Goal: Information Seeking & Learning: Learn about a topic

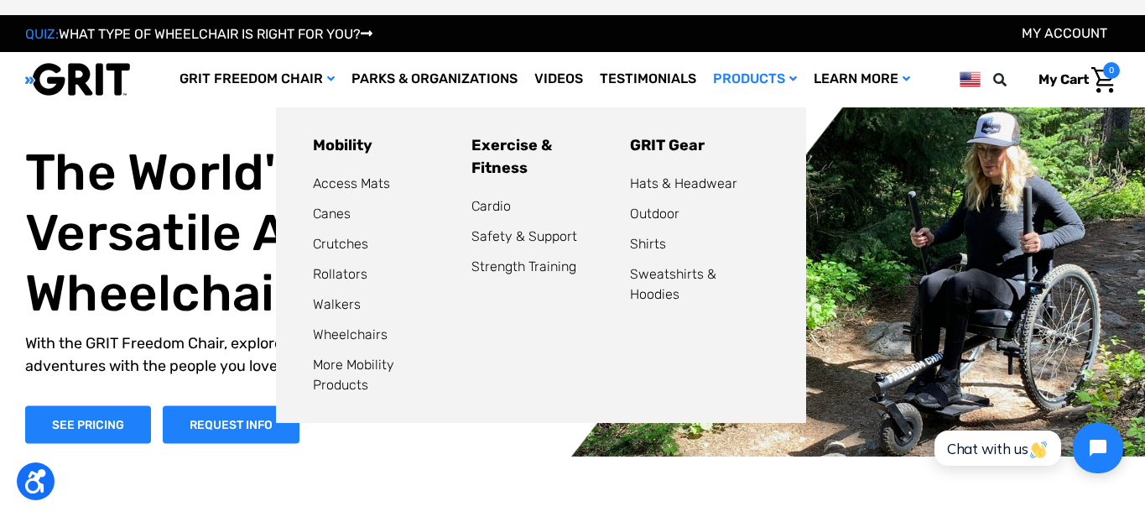
click at [755, 84] on link "Products" at bounding box center [755, 79] width 101 height 55
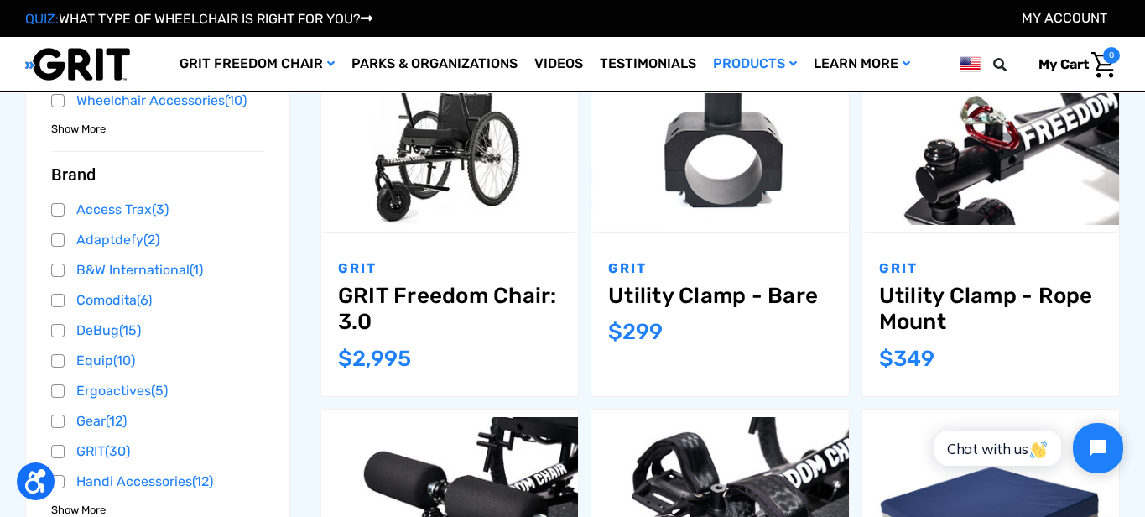
scroll to position [680, 0]
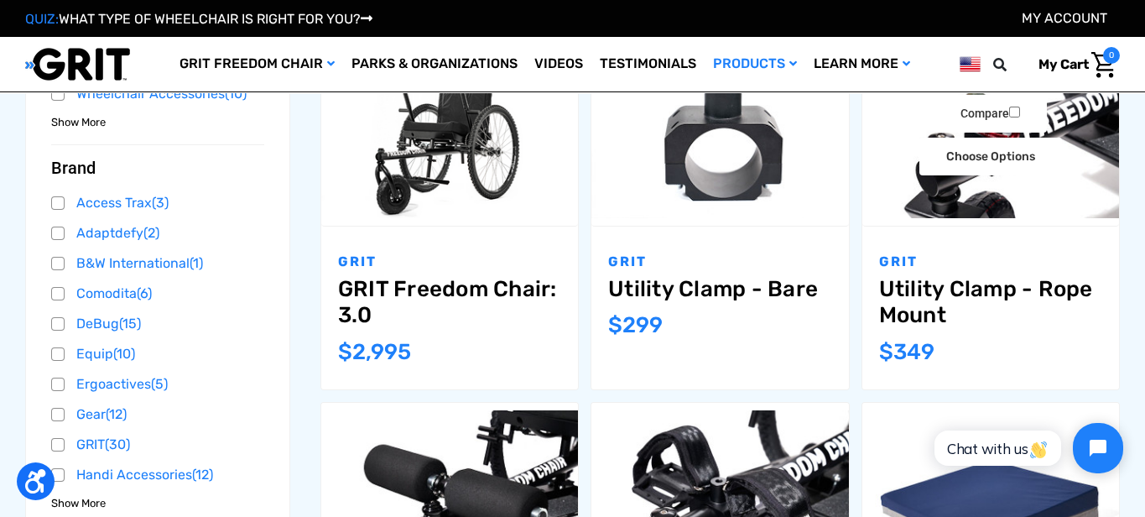
click at [1025, 200] on img "Utility Clamp - Rope Mount,$349.00\a" at bounding box center [990, 132] width 257 height 171
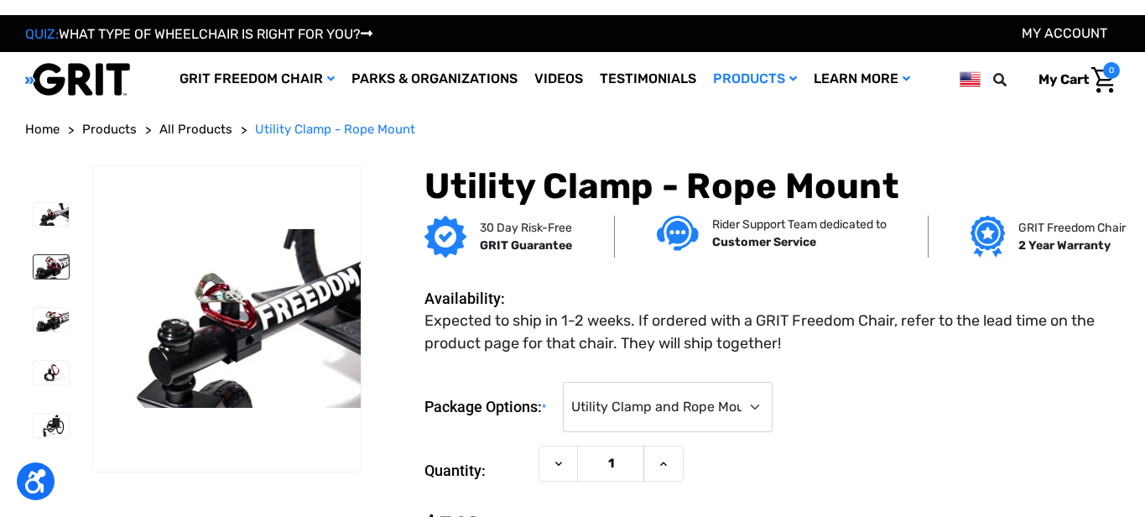
click at [52, 268] on img at bounding box center [51, 266] width 35 height 23
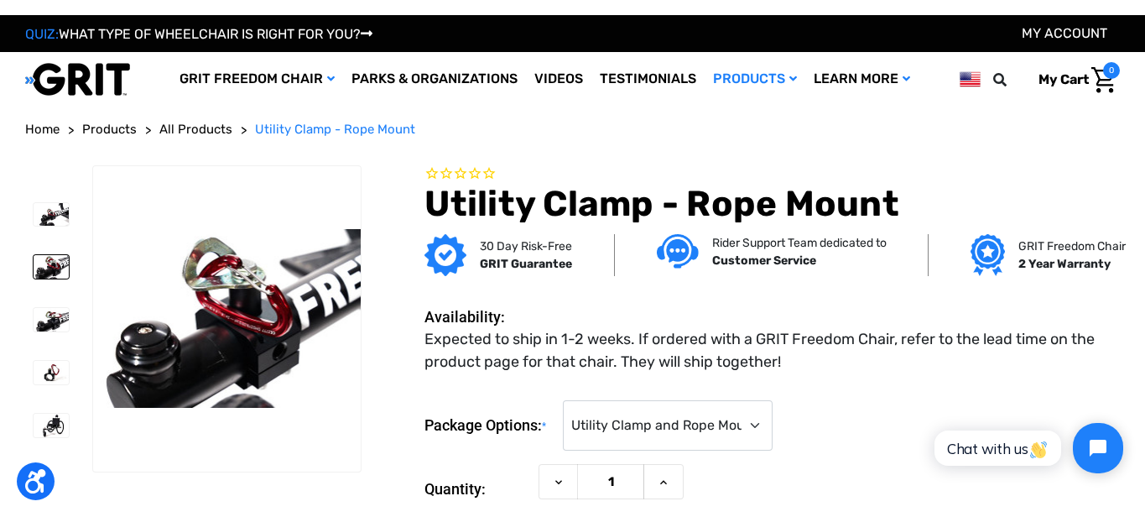
click at [39, 298] on div at bounding box center [50, 327] width 50 height 265
click at [45, 316] on img at bounding box center [51, 319] width 35 height 23
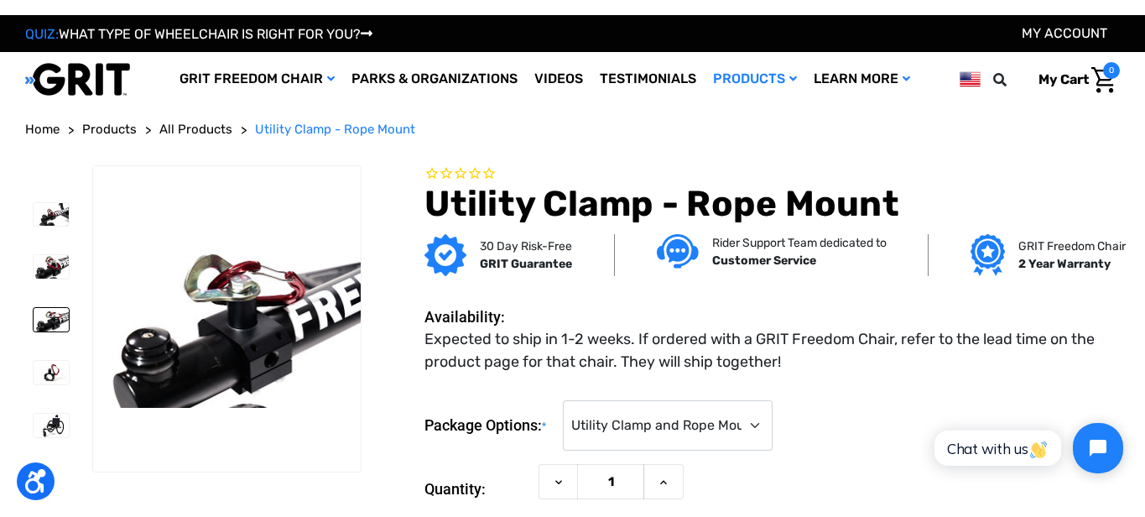
click at [53, 341] on div at bounding box center [50, 327] width 50 height 265
click at [49, 379] on img at bounding box center [51, 372] width 35 height 23
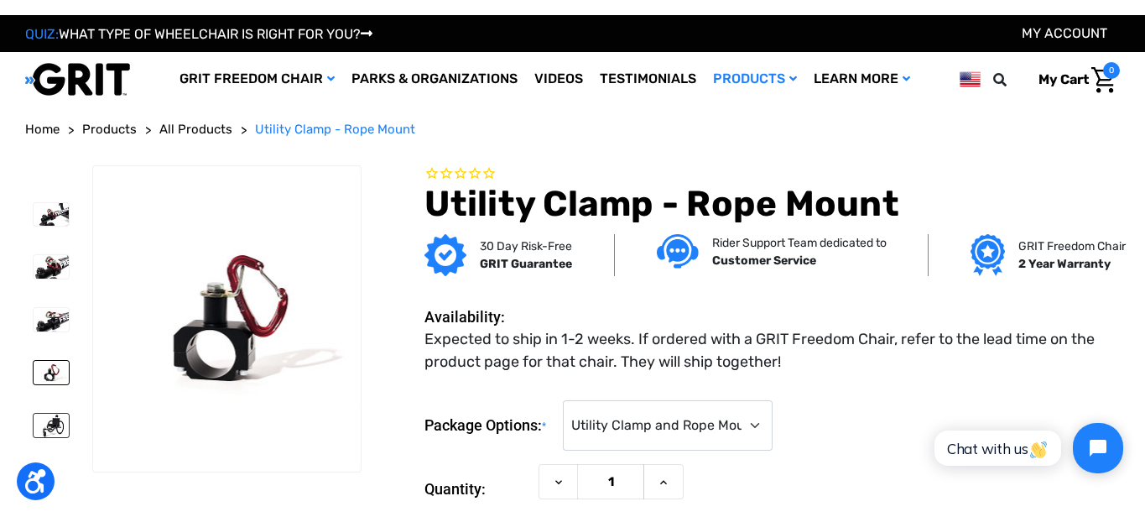
click at [53, 419] on img at bounding box center [51, 425] width 35 height 23
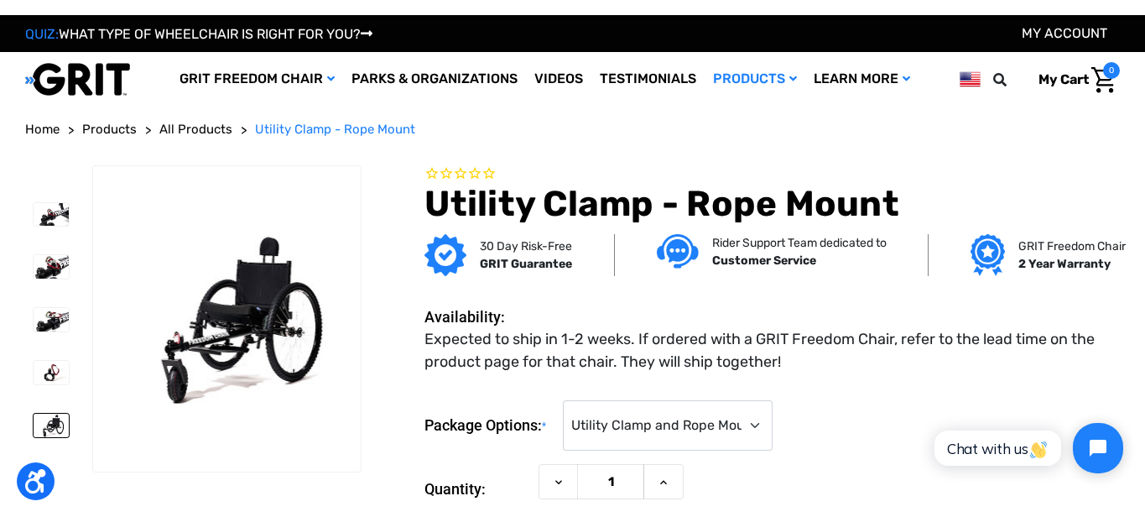
scroll to position [69, 0]
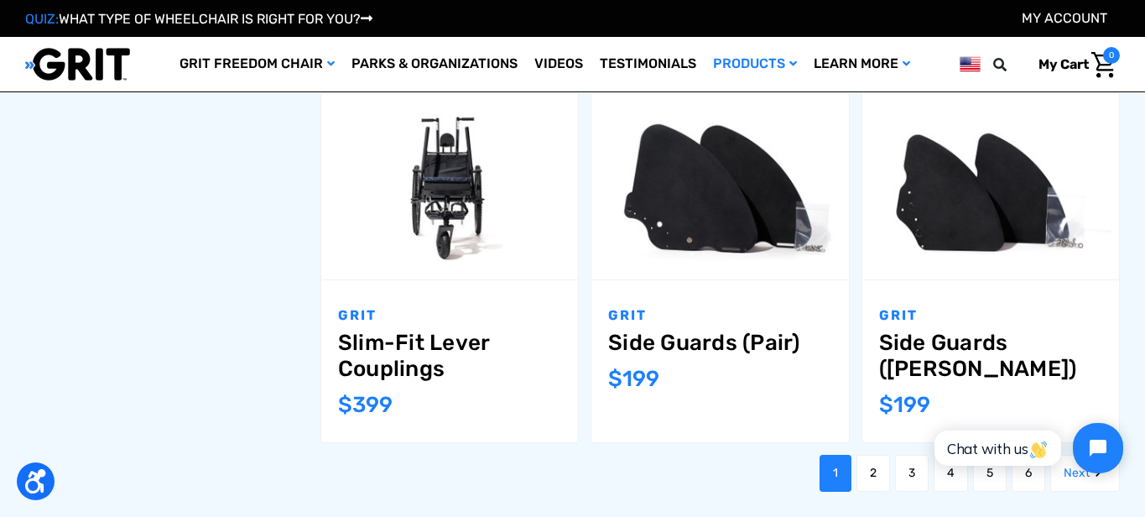
scroll to position [1702, 0]
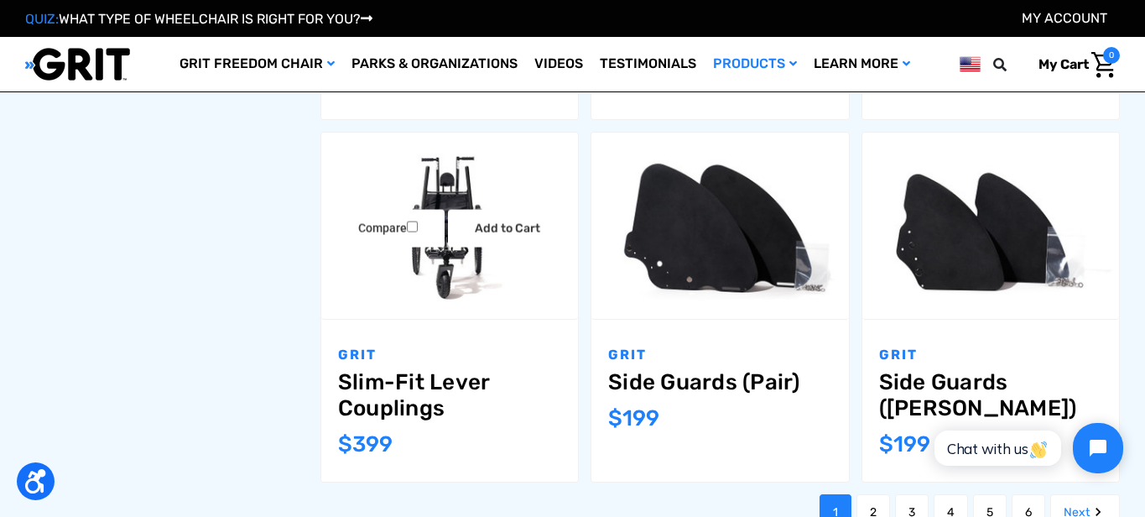
click at [485, 281] on img "Slim-Fit Lever Couplings,$399.00\a" at bounding box center [449, 225] width 257 height 171
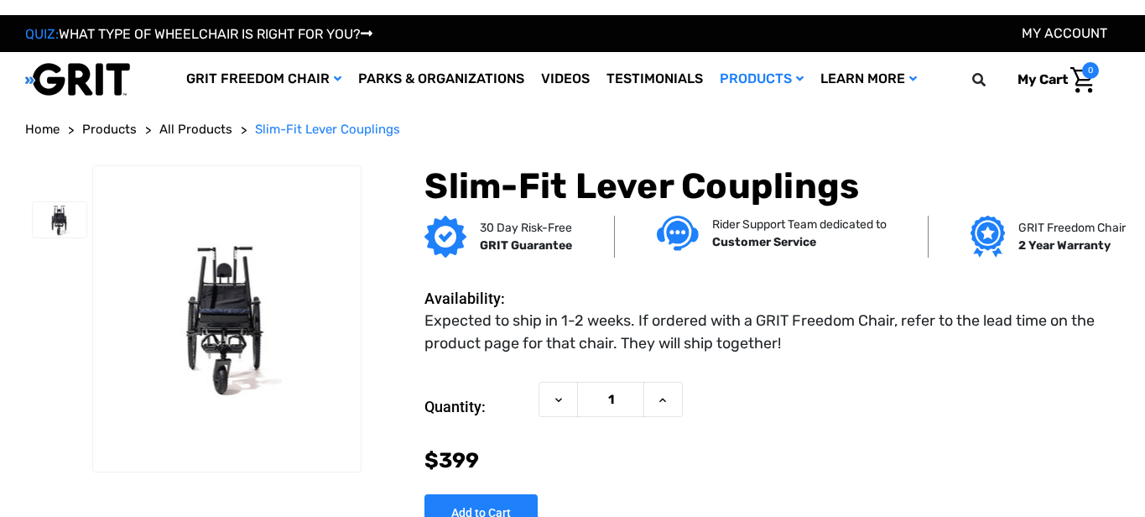
click at [165, 322] on img at bounding box center [227, 318] width 268 height 178
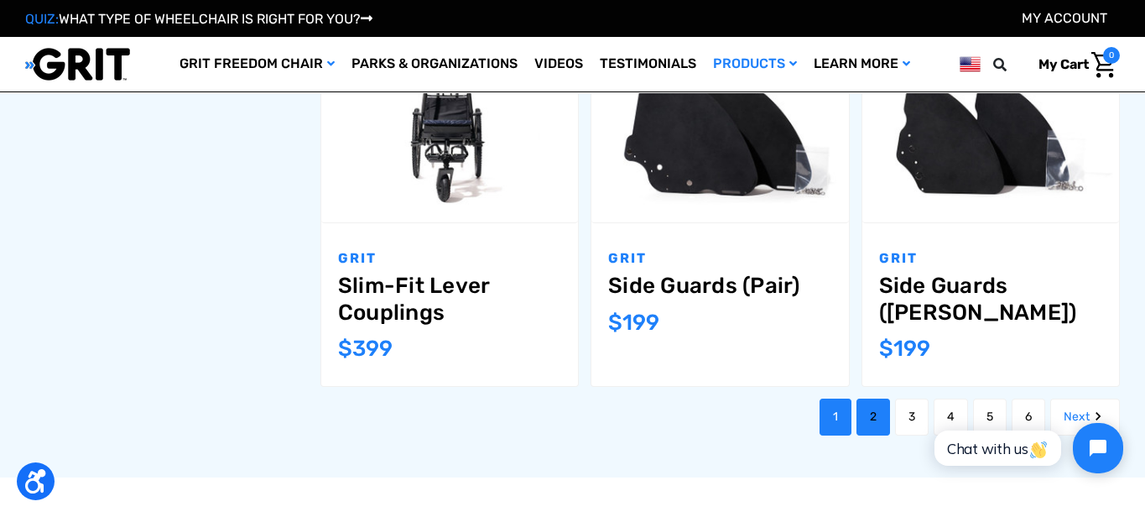
click at [872, 398] on link "2" at bounding box center [873, 416] width 34 height 37
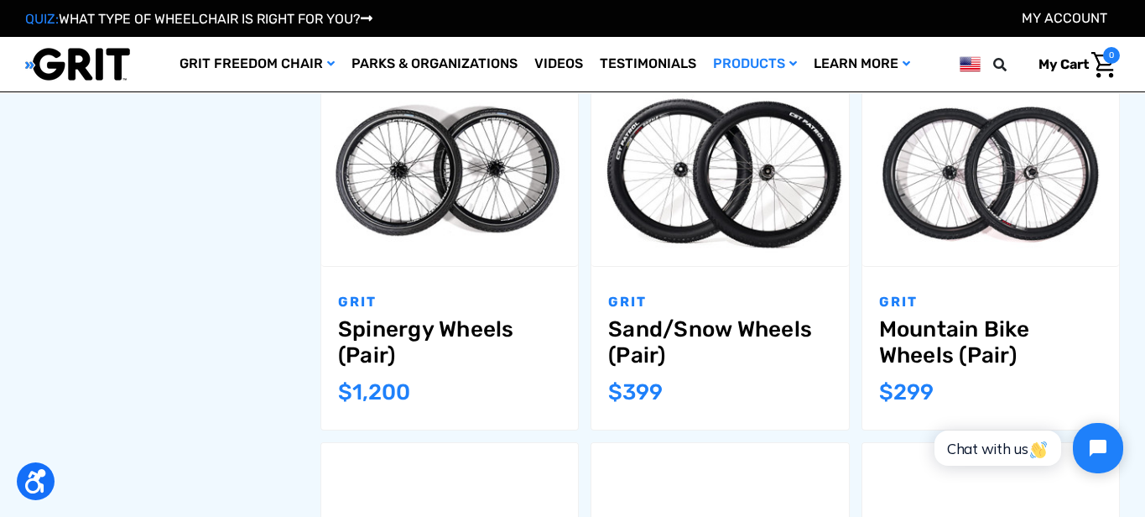
scroll to position [1374, 0]
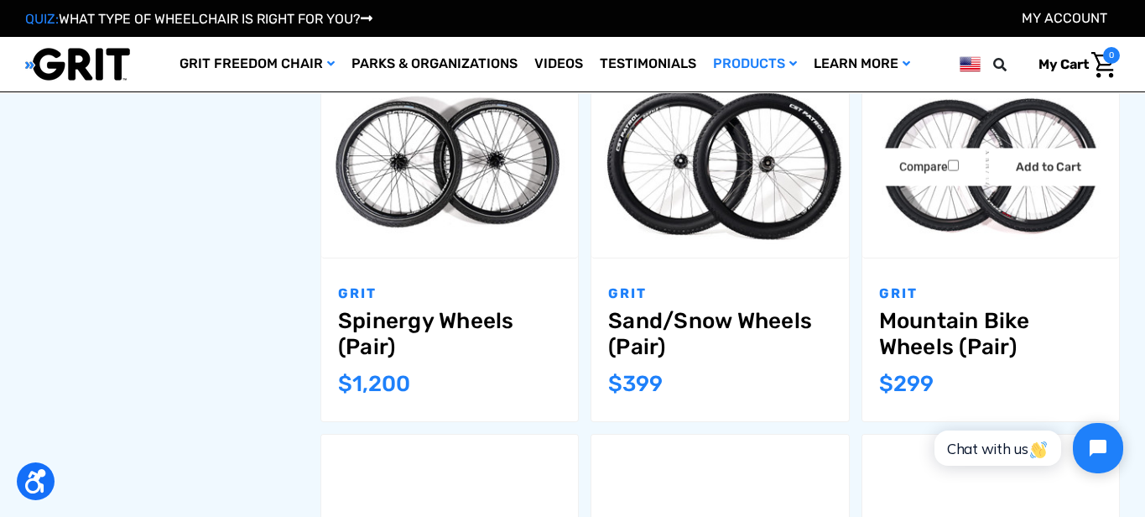
click at [1007, 216] on img "Mountain Bike Wheels (Pair),$299.00\a" at bounding box center [990, 165] width 257 height 172
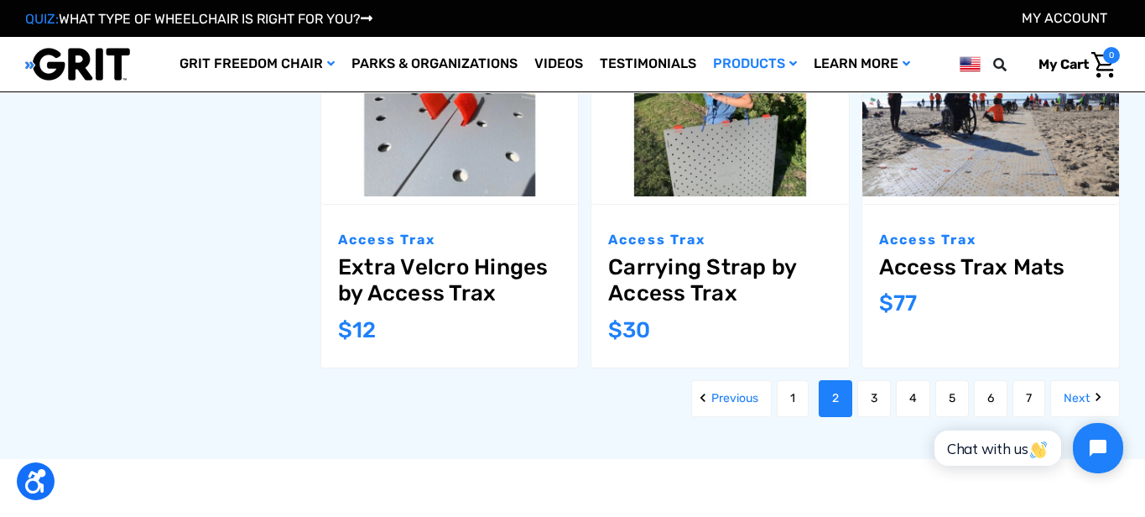
scroll to position [2752, 0]
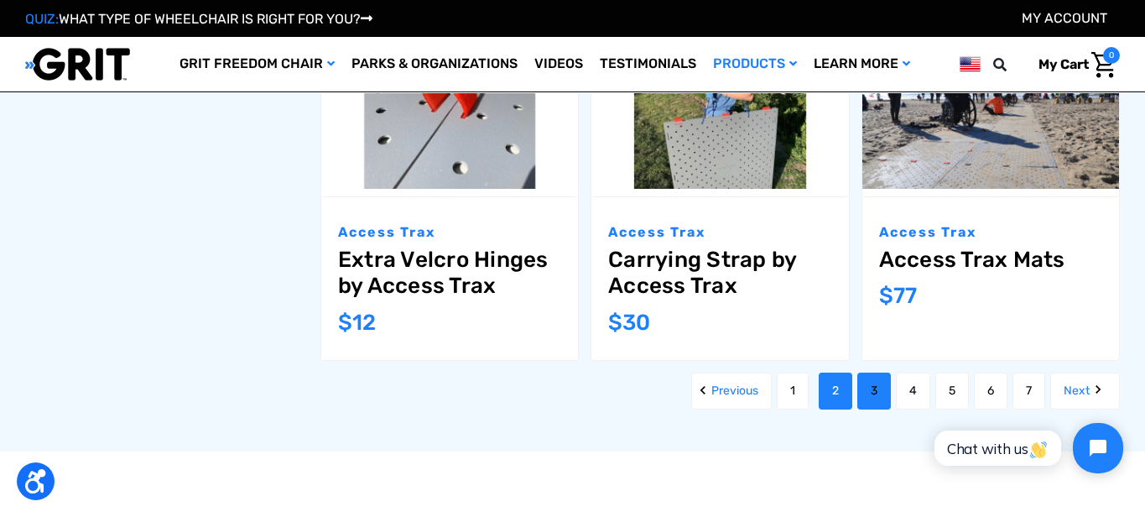
click at [876, 393] on link "3" at bounding box center [874, 390] width 34 height 37
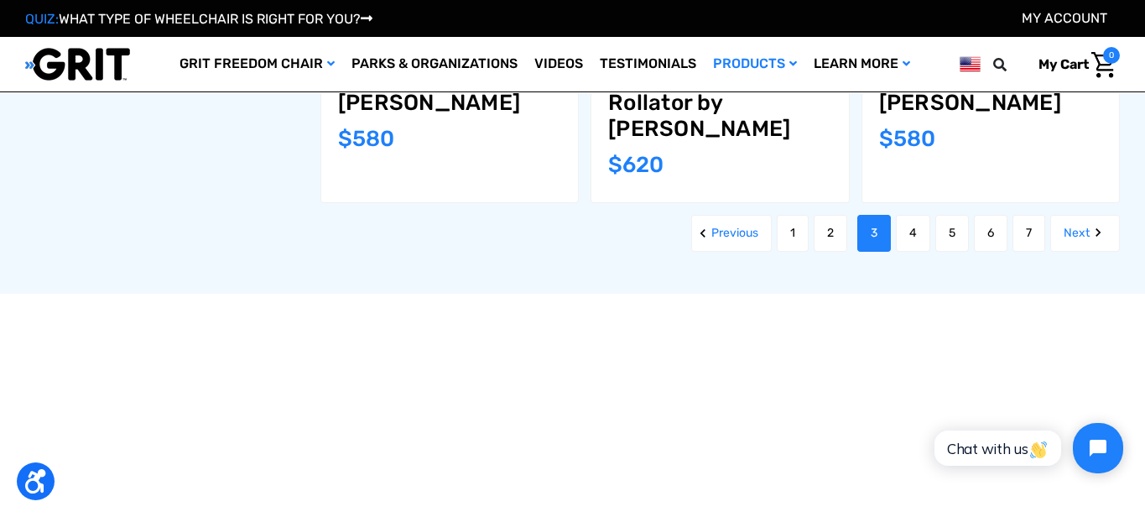
scroll to position [2133, 0]
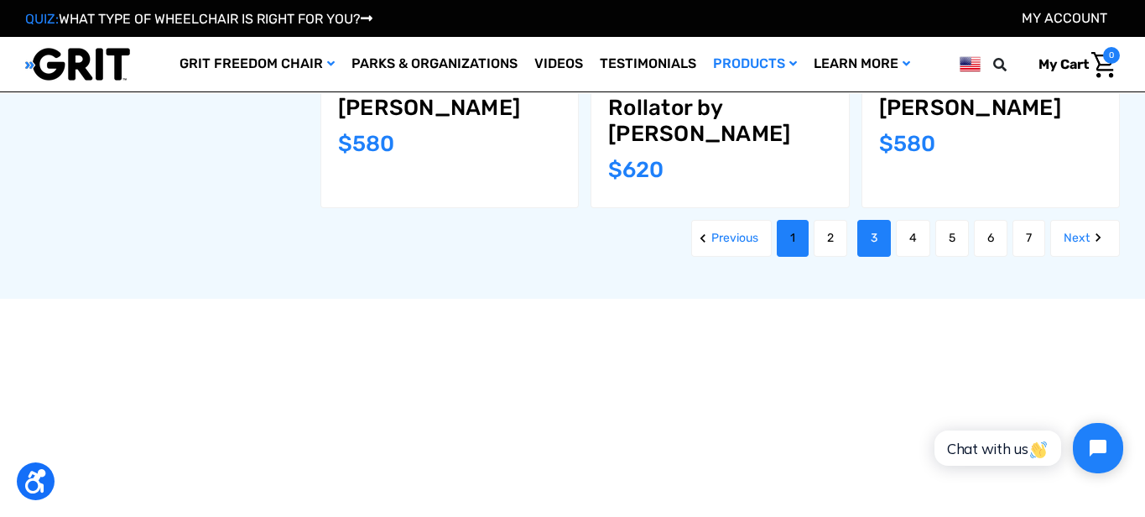
click at [788, 220] on link "1" at bounding box center [793, 238] width 32 height 37
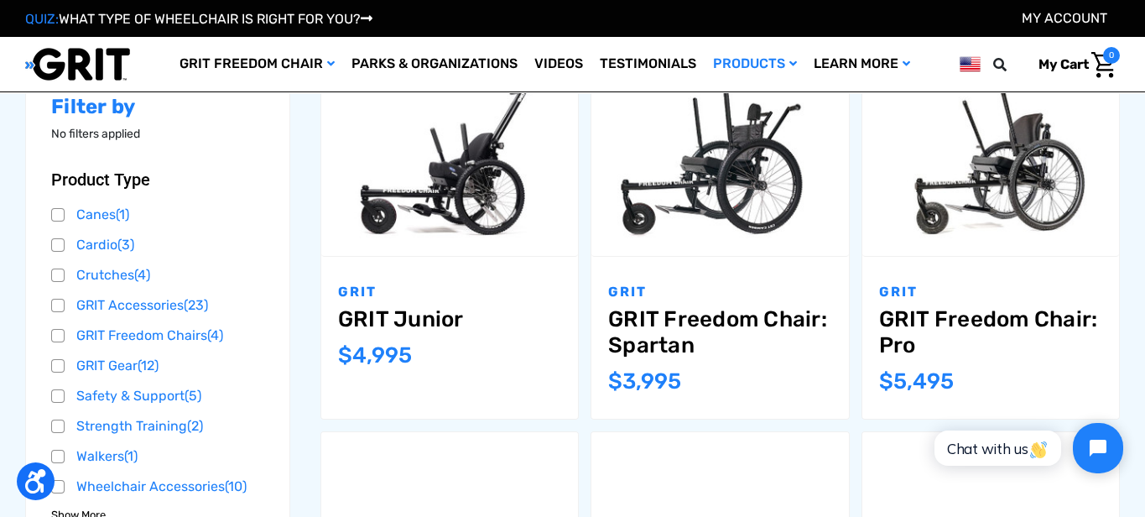
scroll to position [264, 0]
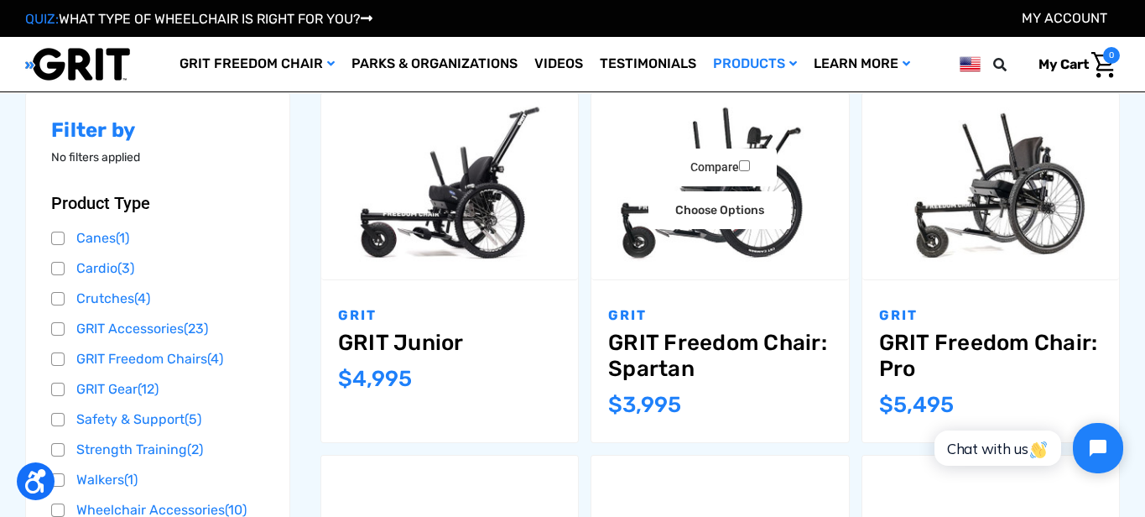
click at [719, 265] on img "GRIT Freedom Chair: Spartan,$3,995.00\a" at bounding box center [719, 186] width 257 height 171
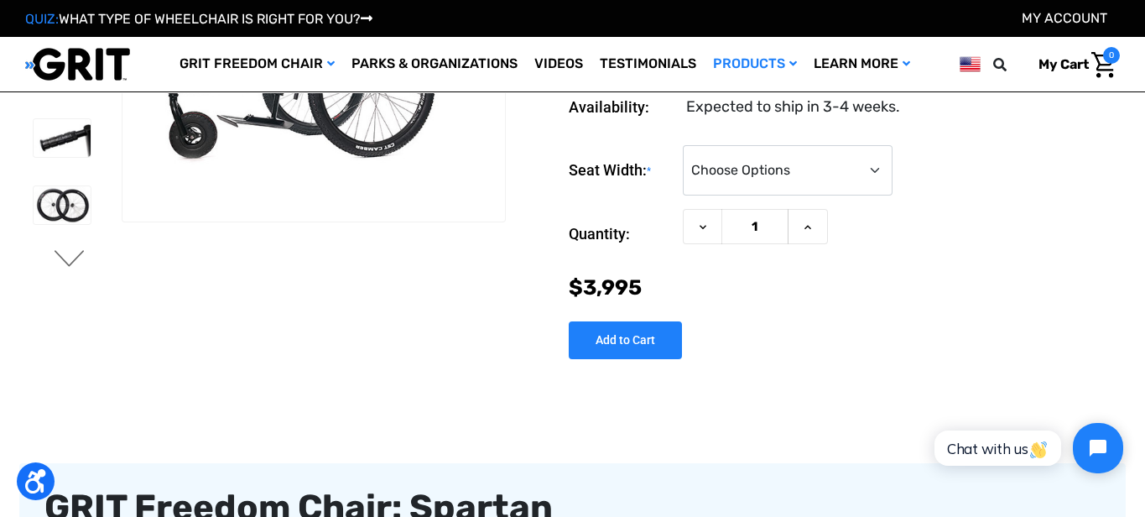
click at [81, 258] on button "Next" at bounding box center [69, 260] width 35 height 20
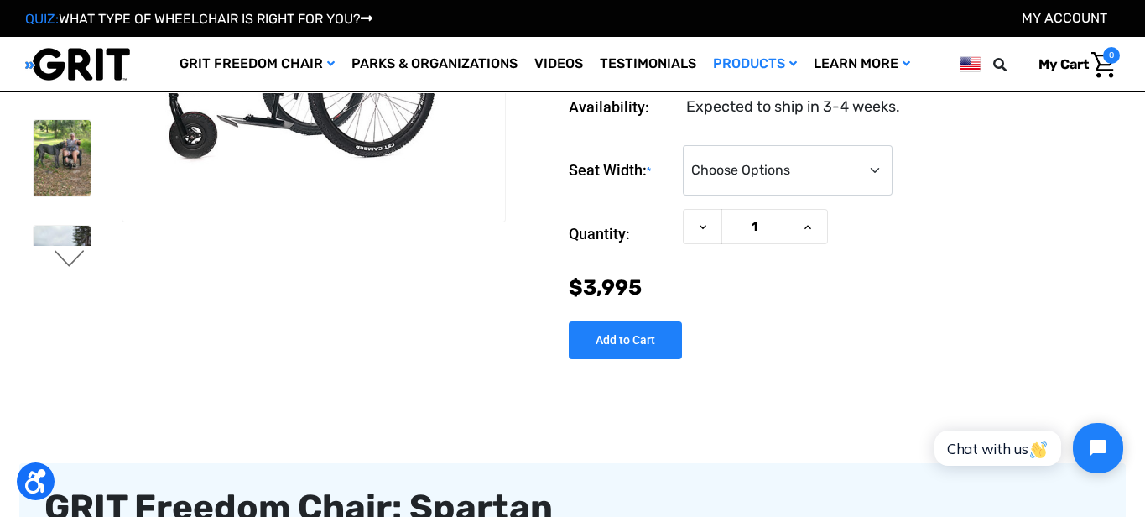
click at [81, 258] on button "Next" at bounding box center [69, 260] width 35 height 20
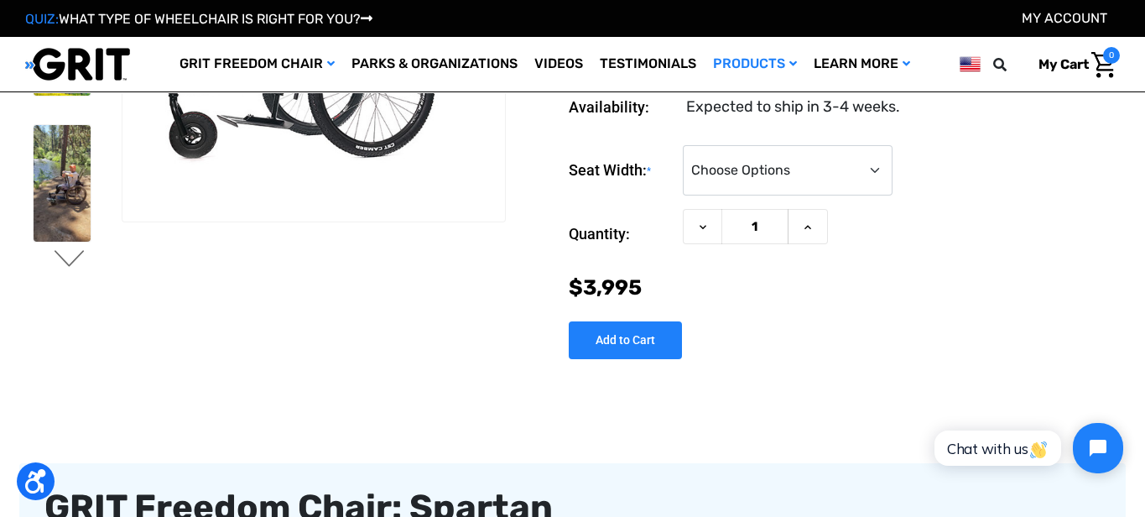
click at [81, 258] on button "Next" at bounding box center [69, 260] width 35 height 20
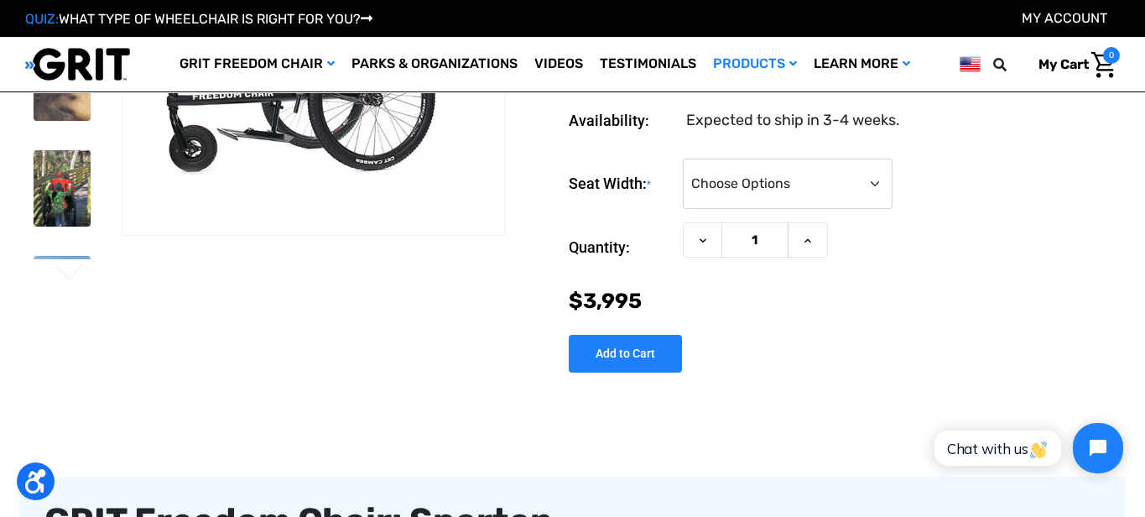
click at [81, 258] on img at bounding box center [62, 277] width 57 height 43
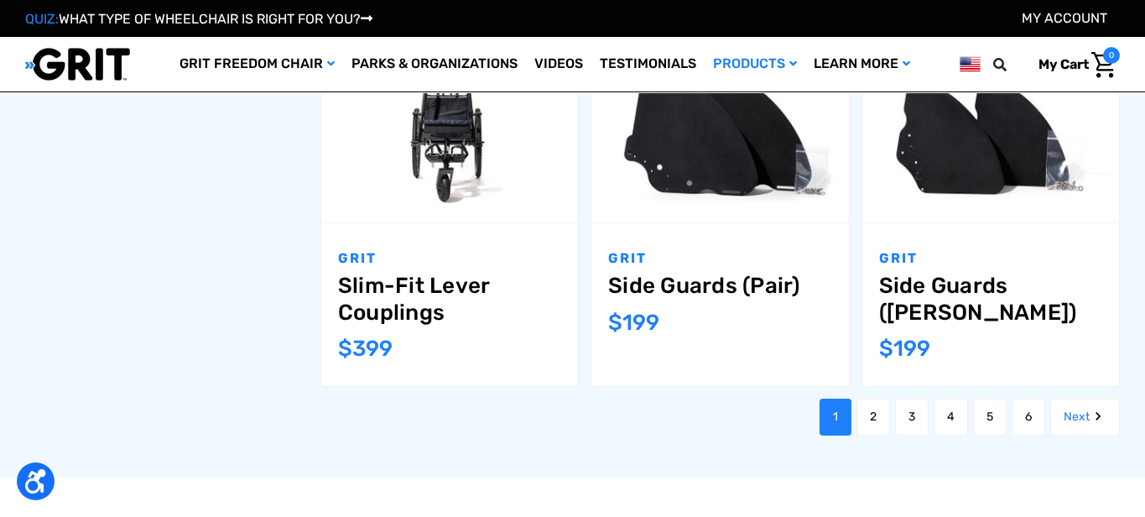
scroll to position [2752, 0]
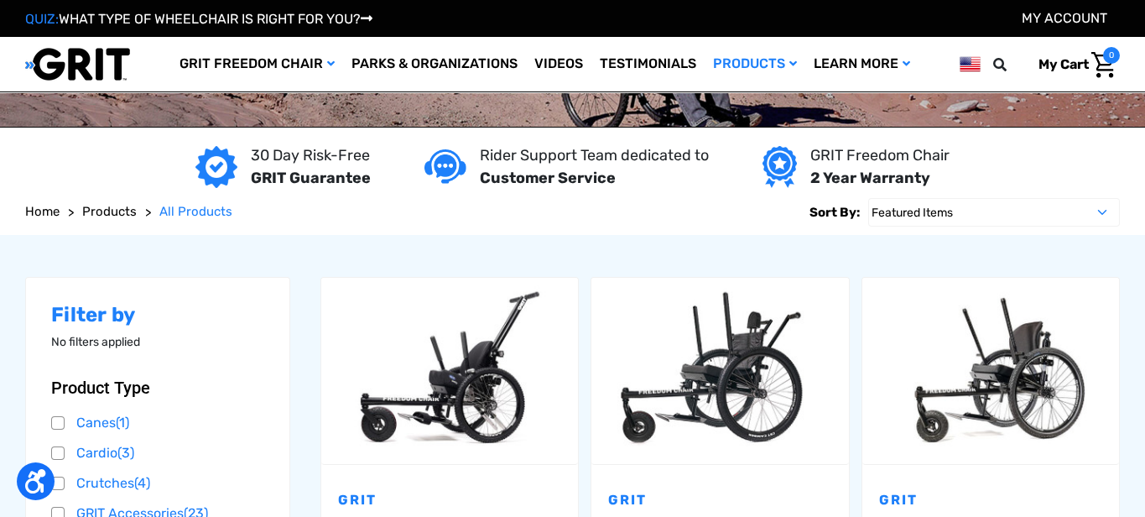
scroll to position [3, 0]
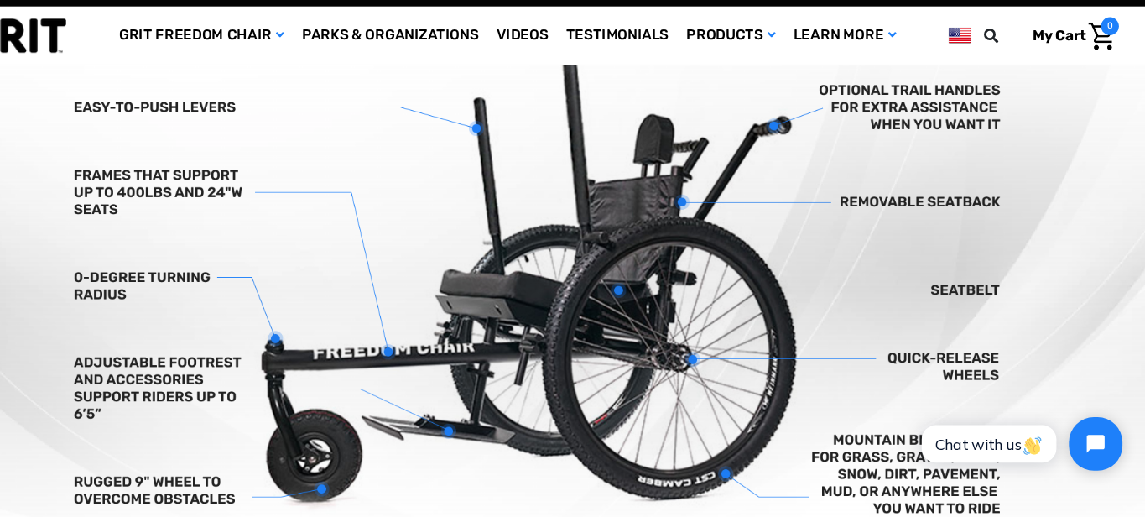
scroll to position [544, 0]
